Goal: Information Seeking & Learning: Learn about a topic

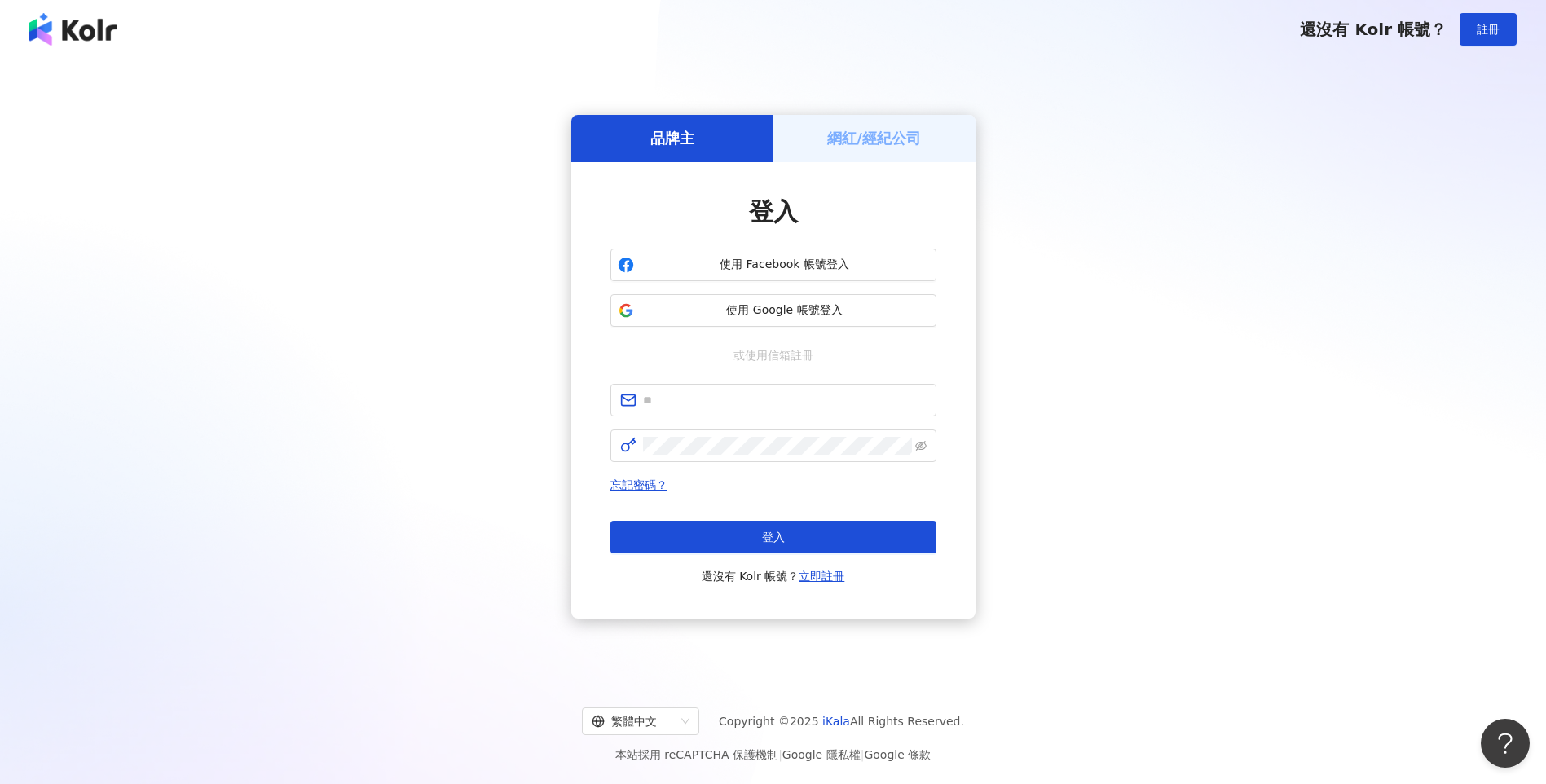
click at [1117, 361] on div "品牌主 網紅/經紀公司 登入 使用 Facebook 帳號登入 使用 Google 帳號登入 或使用信箱註冊 忘記密碼？ 登入 還沒有 Kolr 帳號？ 立即…" at bounding box center [773, 367] width 1507 height 590
click at [683, 393] on input "text" at bounding box center [785, 400] width 284 height 18
type input "**********"
click button "登入" at bounding box center [773, 537] width 326 height 33
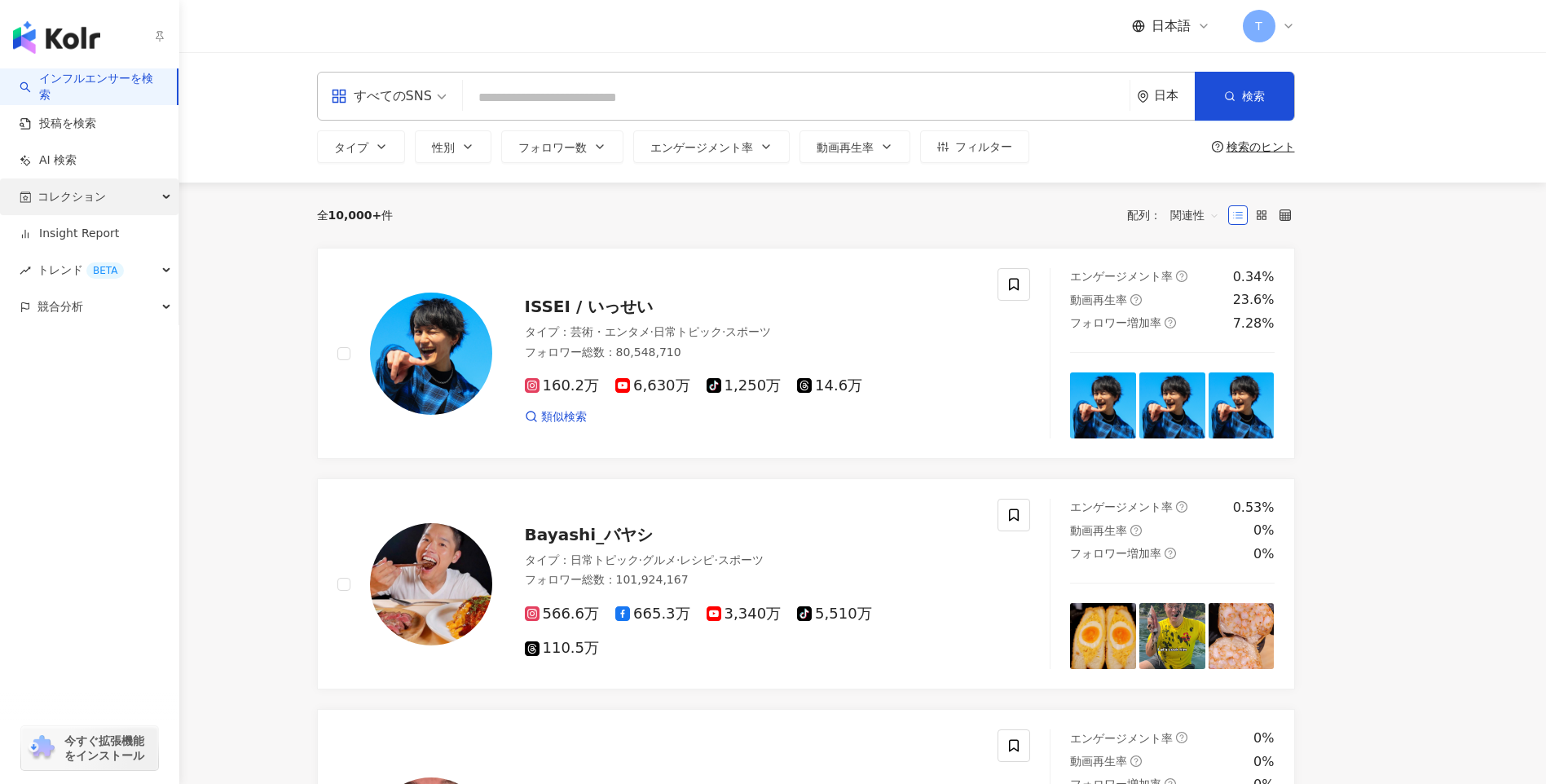
click at [96, 195] on span "コレクション" at bounding box center [71, 196] width 69 height 37
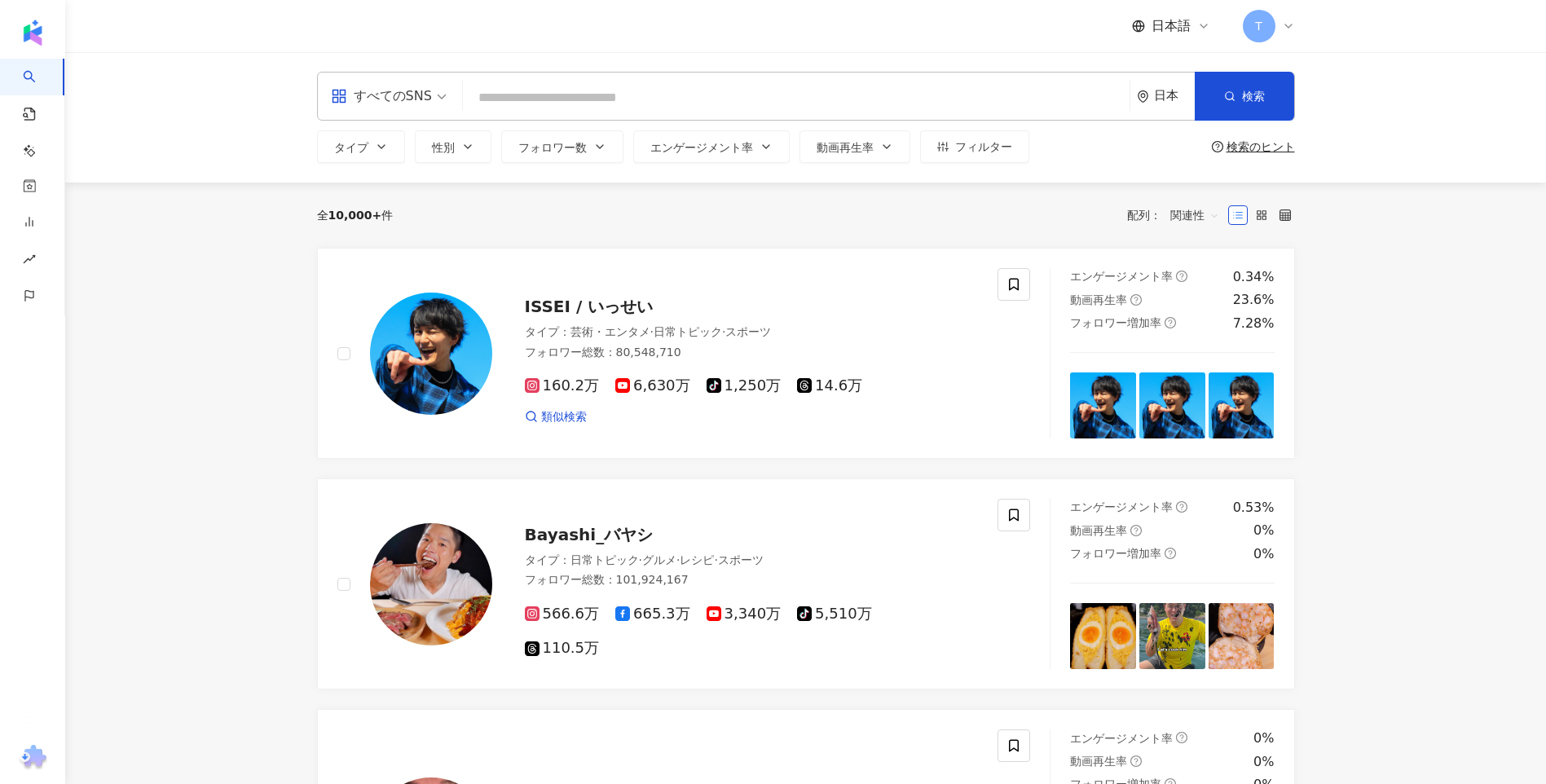
click at [554, 235] on div "全 10,000+ 件 配列： 関連性" at bounding box center [806, 214] width 978 height 65
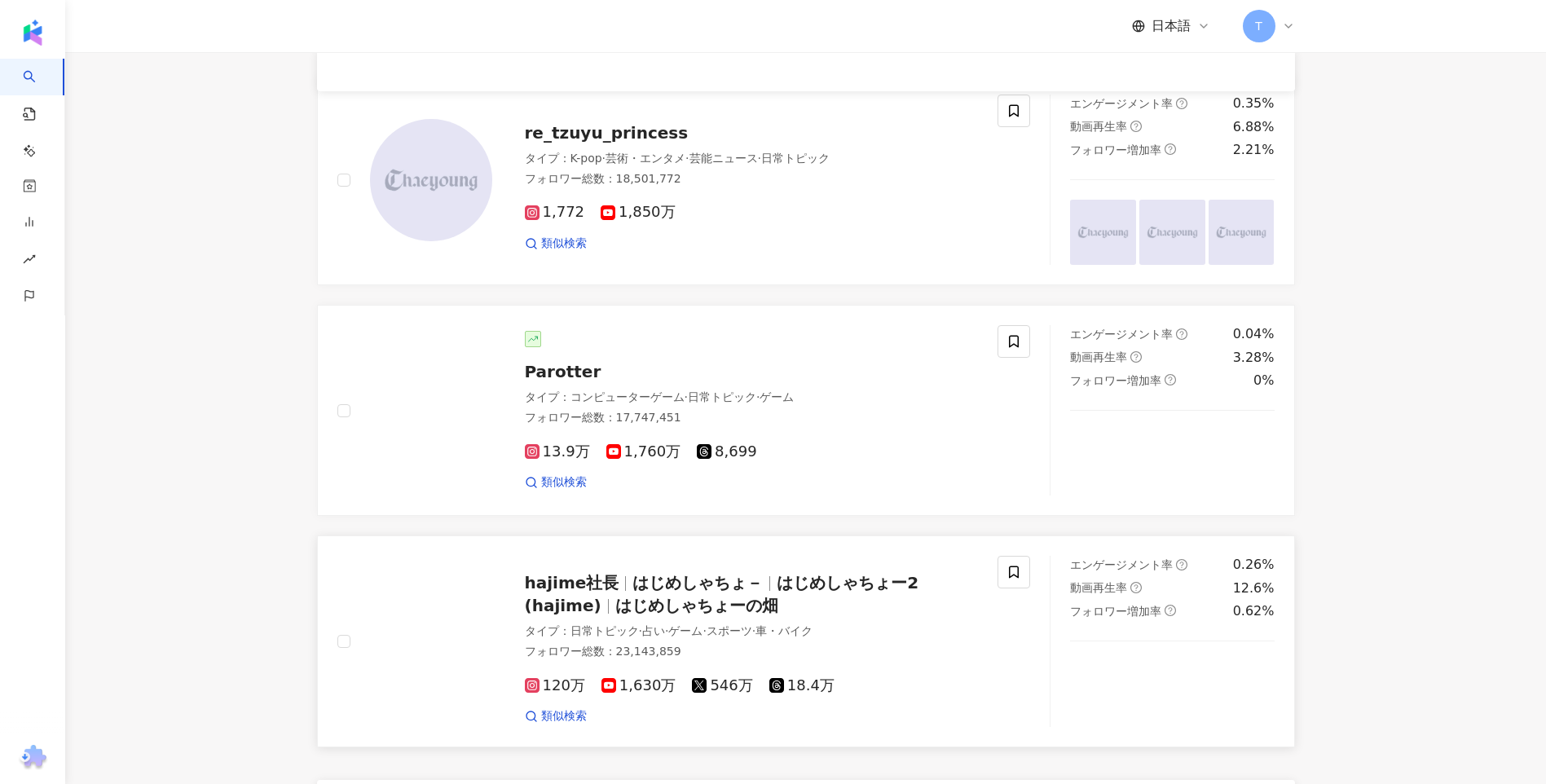
scroll to position [2615, 0]
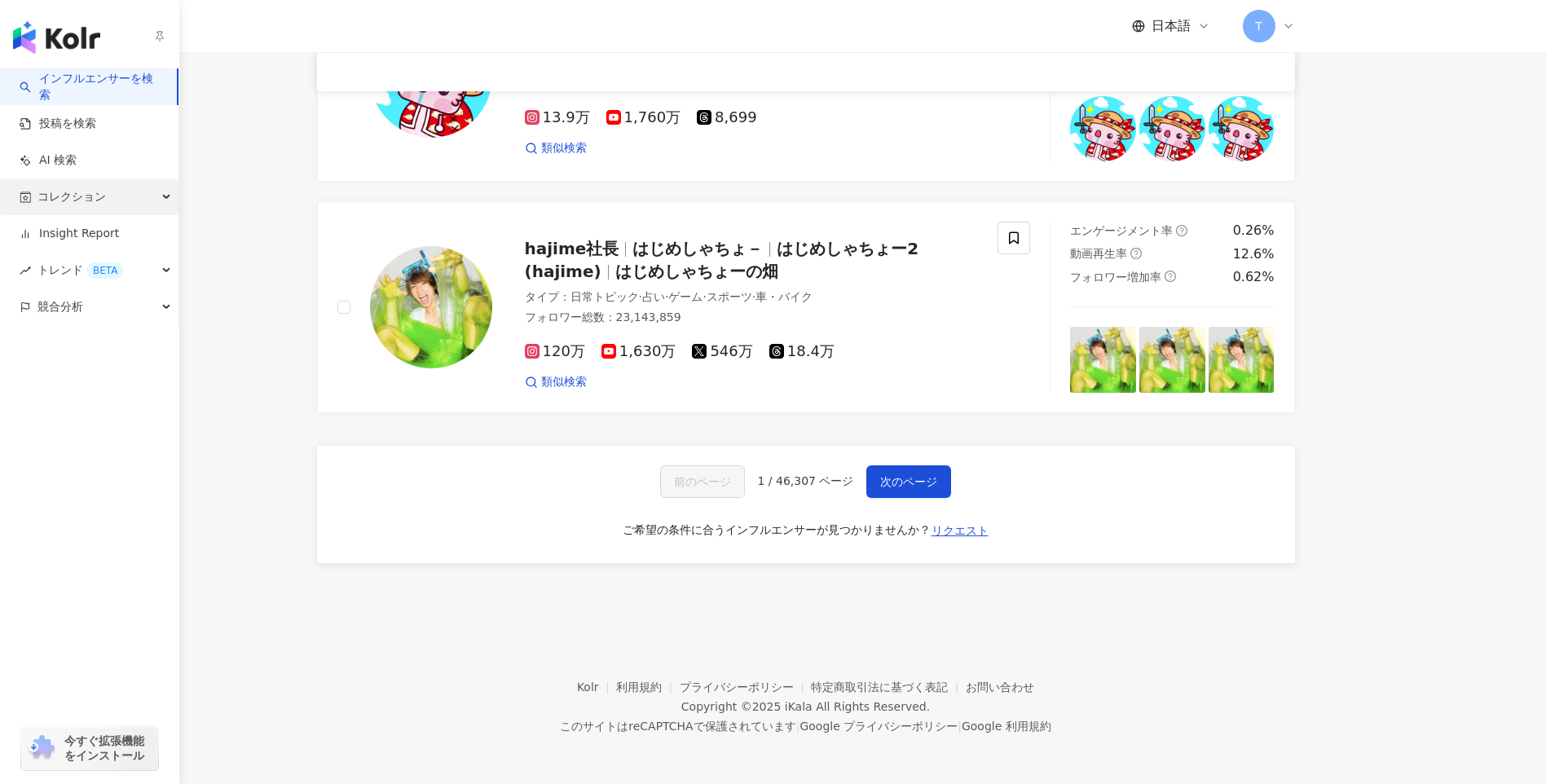
click at [39, 199] on span "コレクション" at bounding box center [71, 196] width 69 height 37
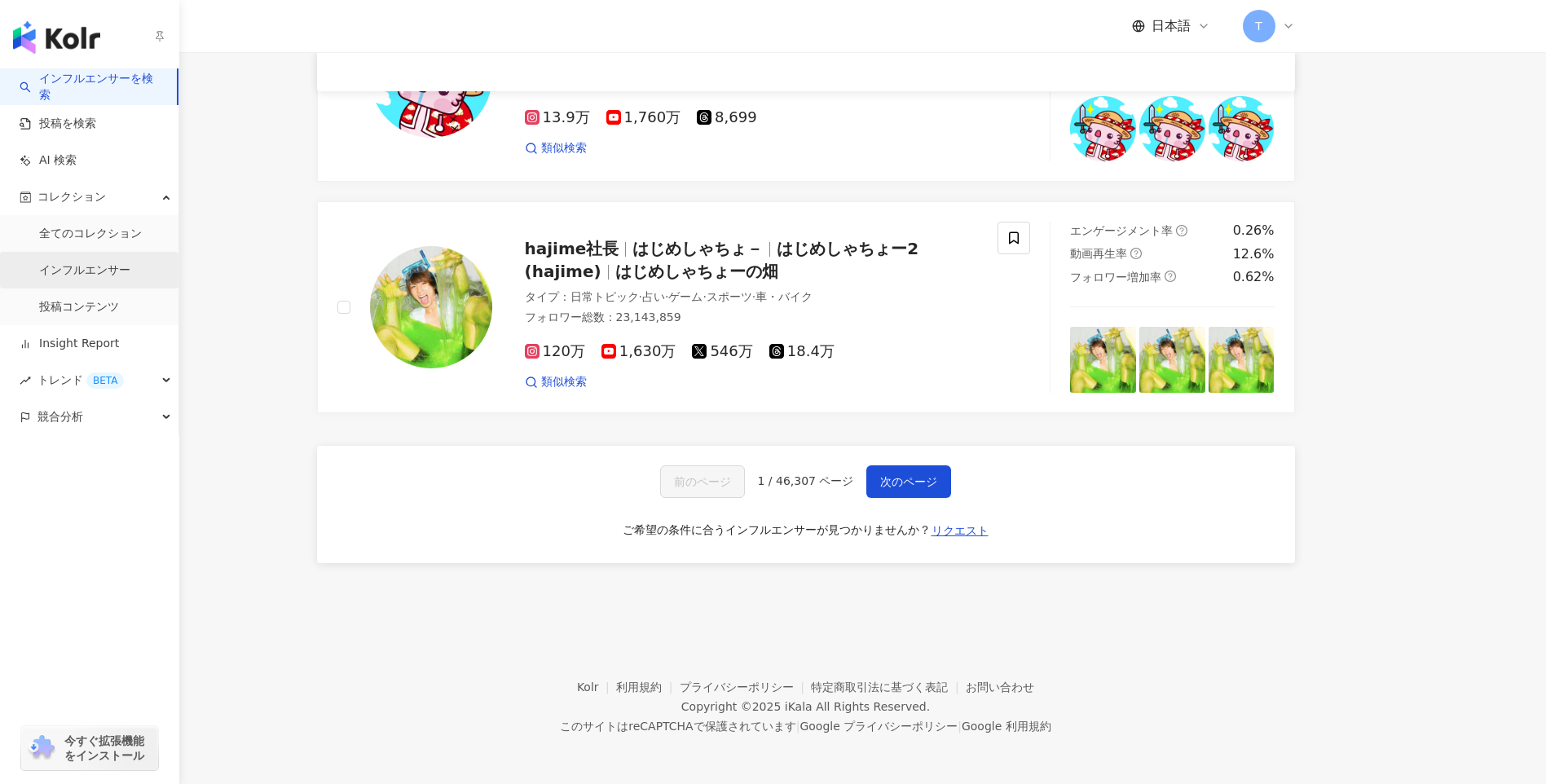
click at [93, 263] on link "インフルエンサー" at bounding box center [85, 270] width 91 height 16
